Goal: Information Seeking & Learning: Learn about a topic

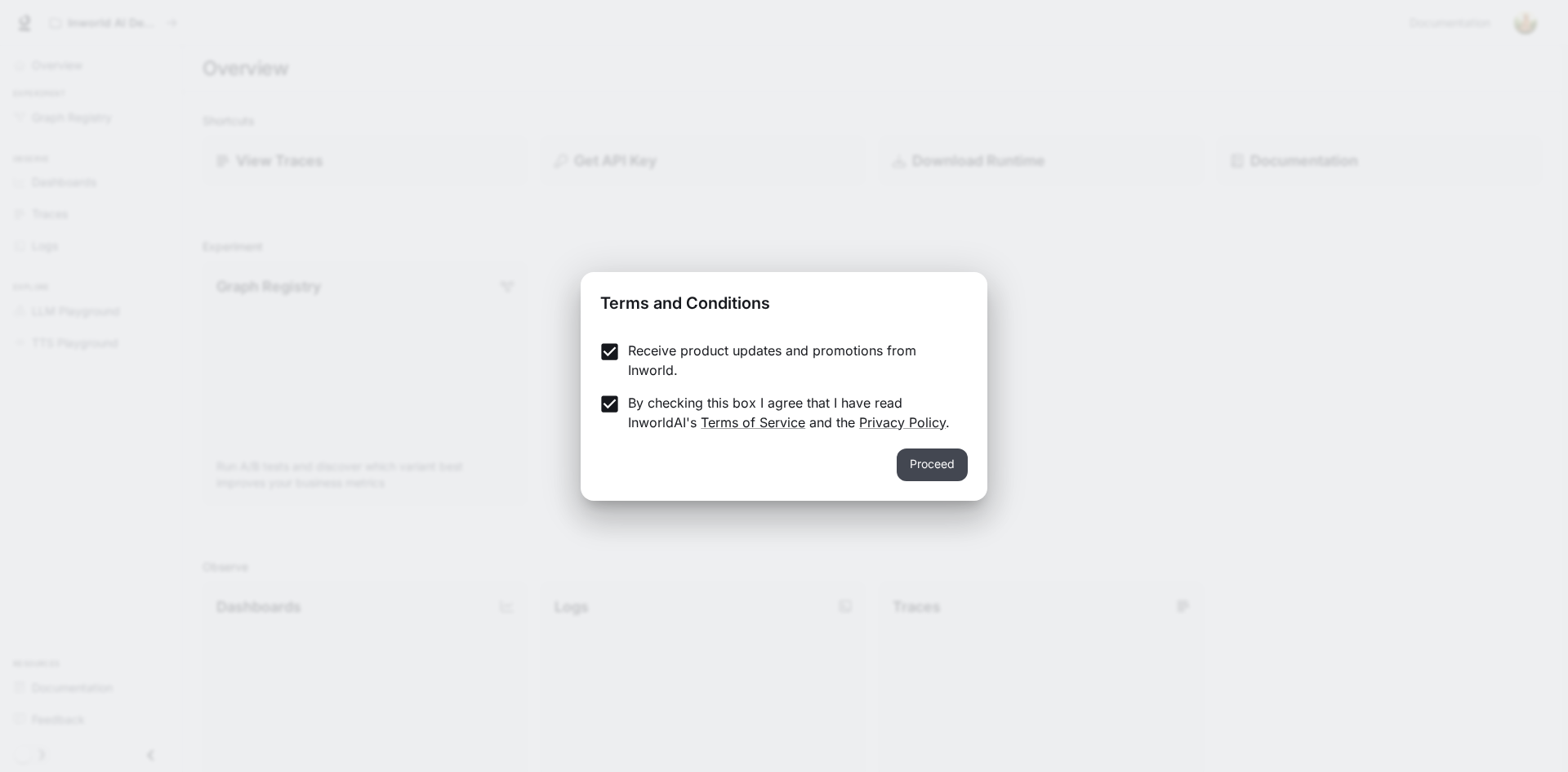
click at [914, 474] on button "Proceed" at bounding box center [932, 465] width 71 height 33
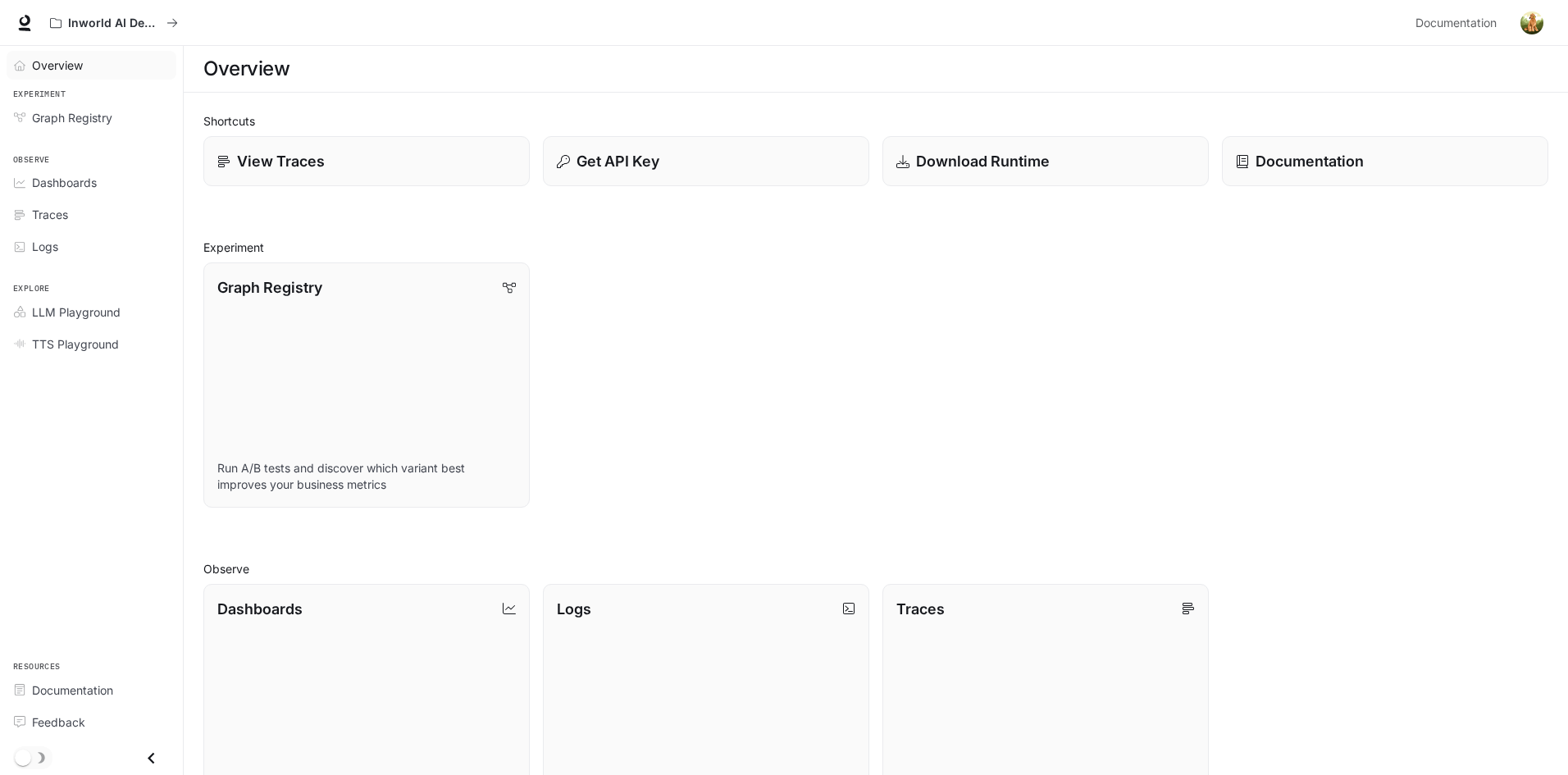
click at [71, 71] on span "Overview" at bounding box center [57, 65] width 51 height 17
click at [65, 71] on span "Overview" at bounding box center [58, 65] width 52 height 17
click at [84, 126] on span "Graph Registry" at bounding box center [72, 117] width 80 height 17
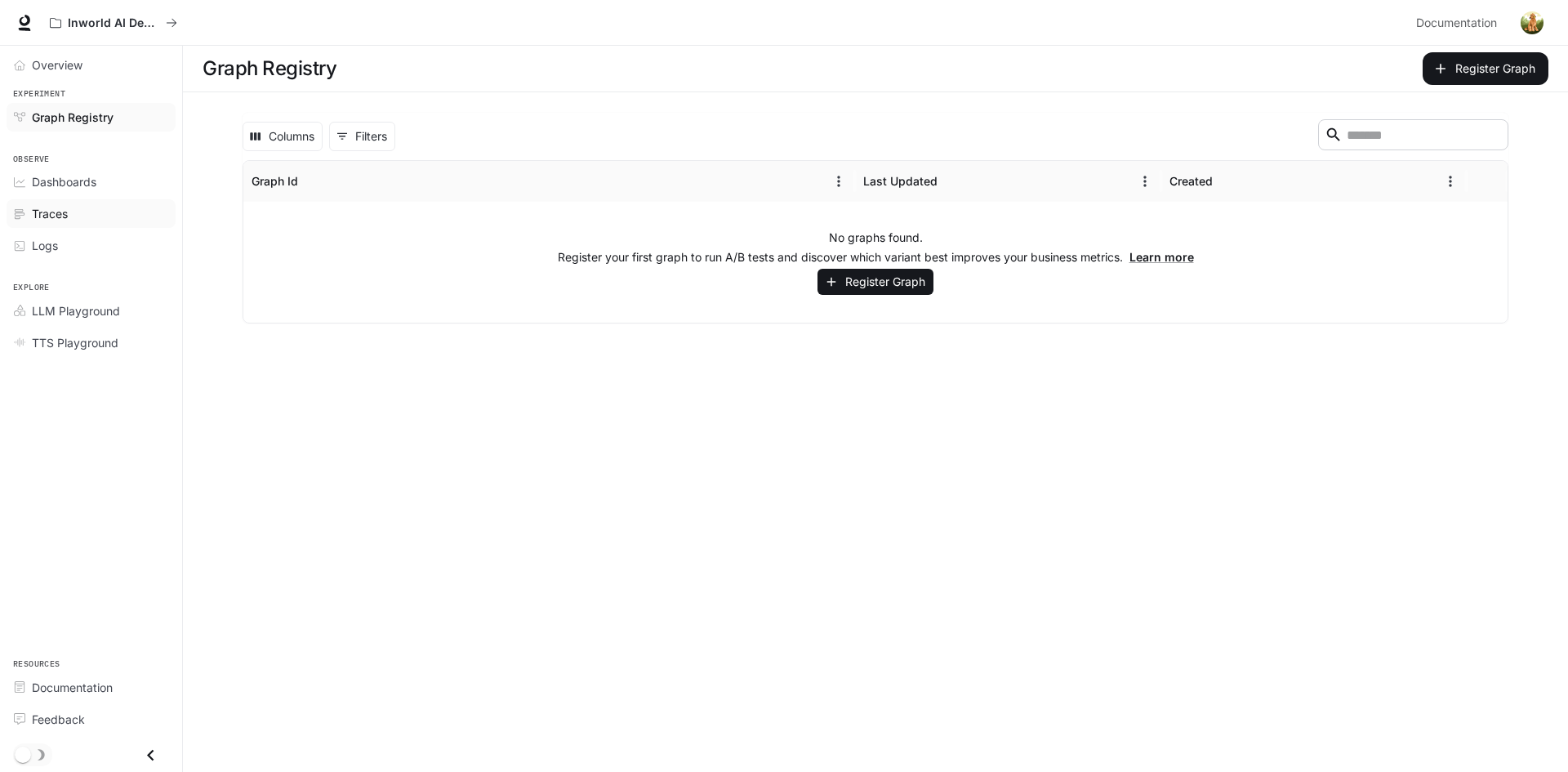
click at [73, 214] on div "Traces" at bounding box center [100, 213] width 136 height 17
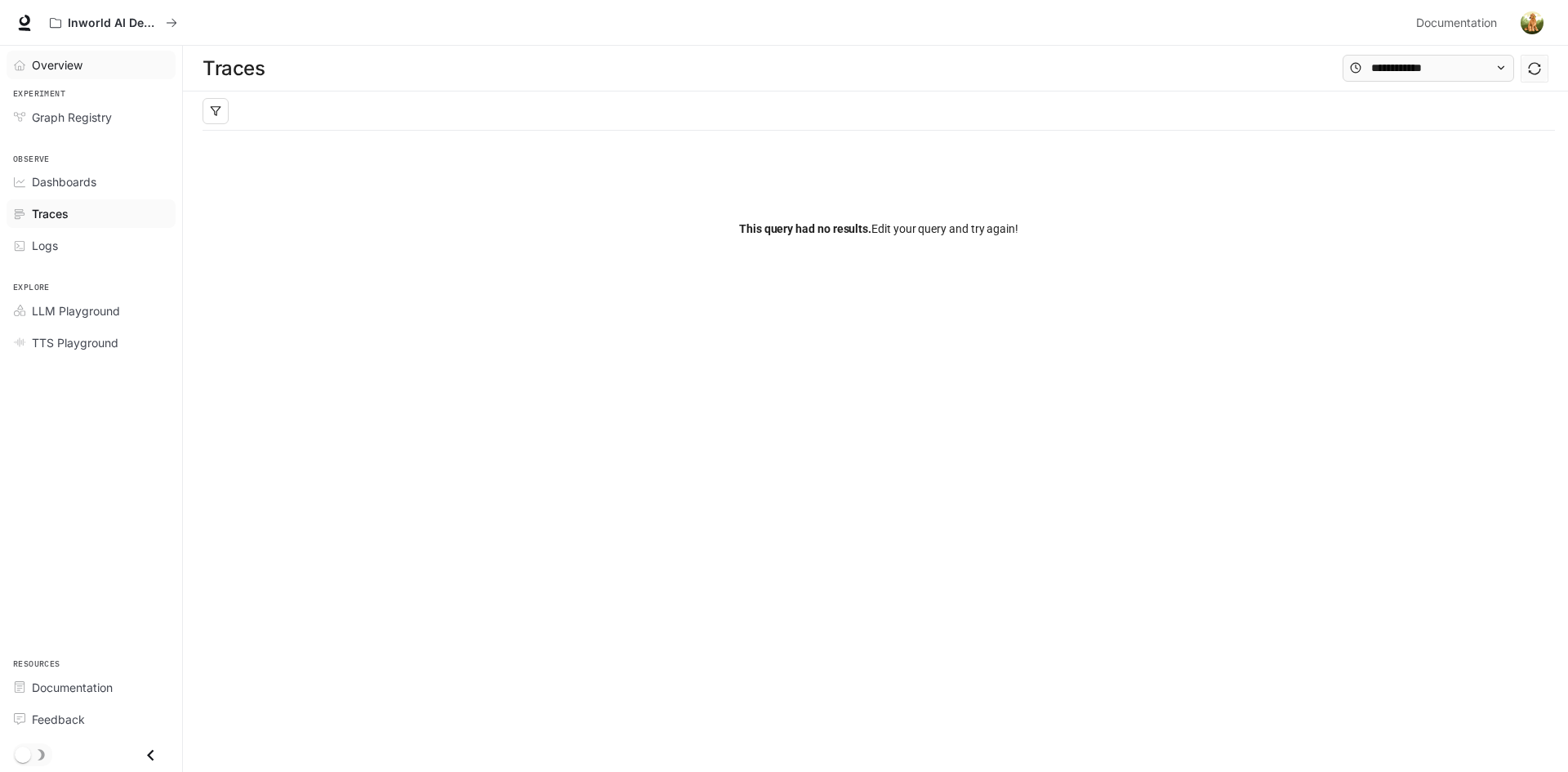
click at [94, 71] on div "Overview" at bounding box center [100, 65] width 136 height 17
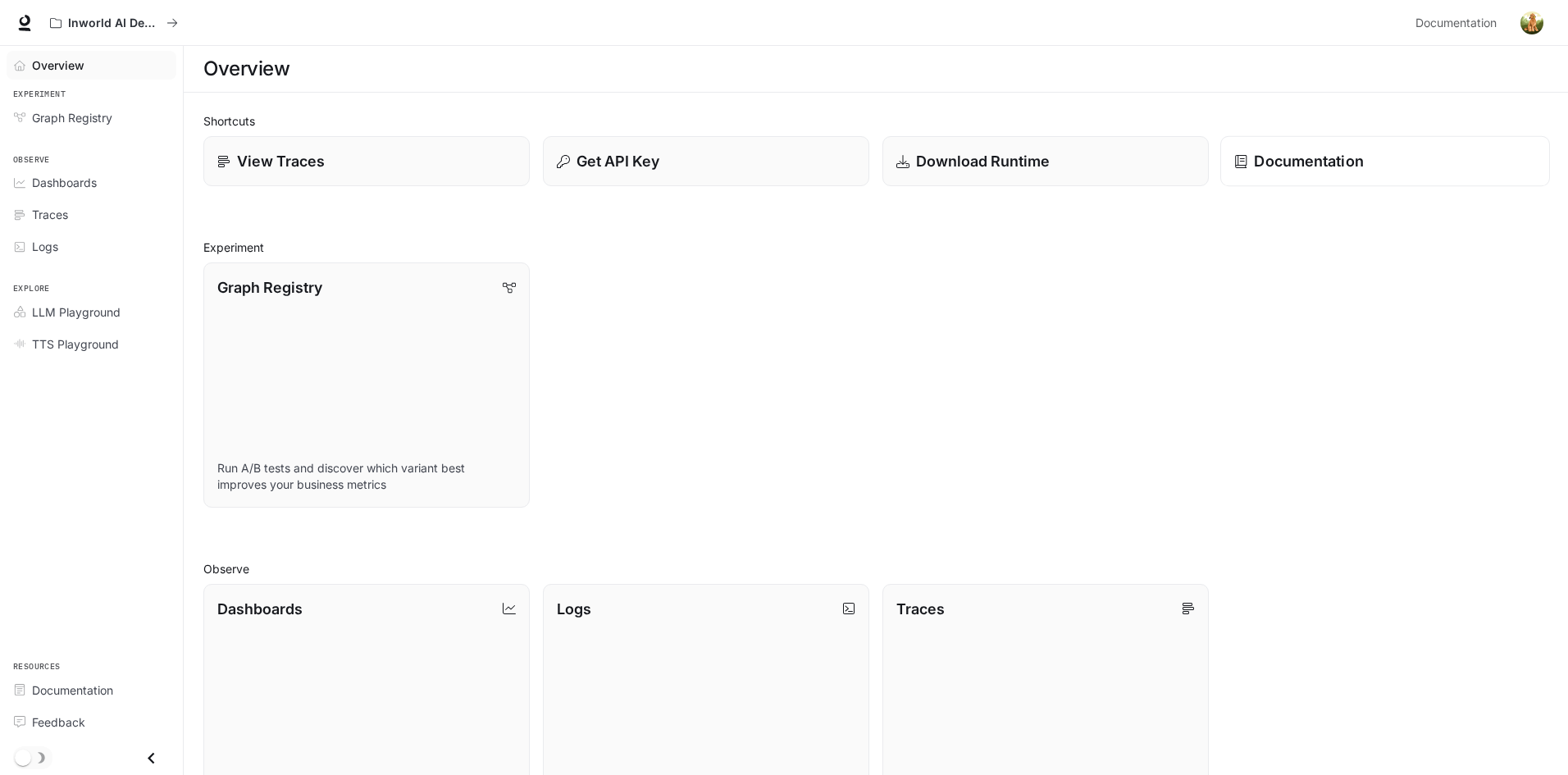
click at [1299, 175] on link "Documentation" at bounding box center [1385, 161] width 330 height 51
